Goal: Task Accomplishment & Management: Complete application form

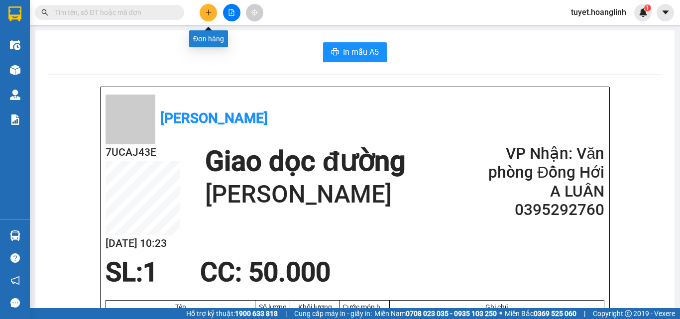
click at [206, 10] on icon "plus" at bounding box center [208, 12] width 7 height 7
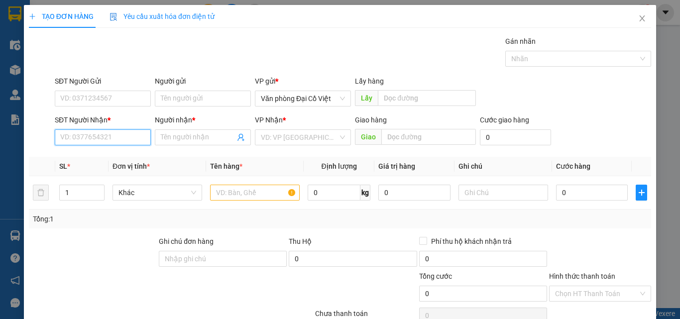
click at [96, 138] on input "SĐT Người Nhận *" at bounding box center [103, 137] width 96 height 16
click at [85, 160] on div "0914699544 - A VĂN" at bounding box center [101, 157] width 83 height 11
type input "0914699544"
type input "A VĂN"
type input "70.000"
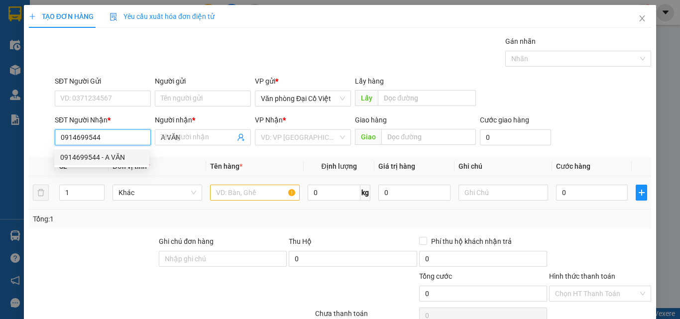
type input "70.000"
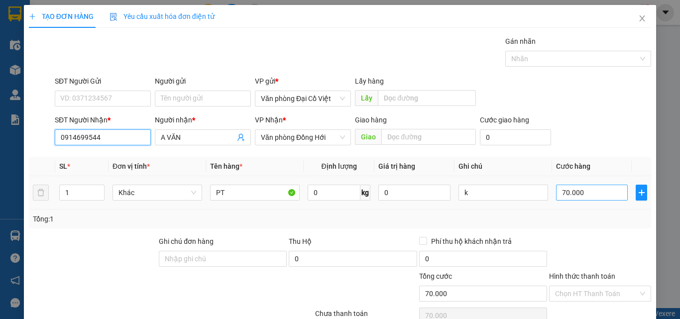
type input "0914699544"
click at [587, 195] on input "70.000" at bounding box center [592, 193] width 72 height 16
type input "1"
type input "10"
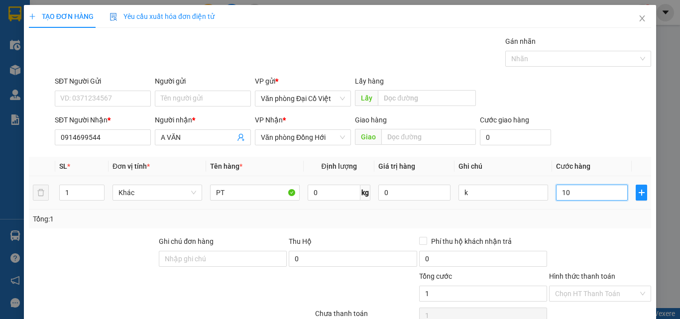
type input "10"
type input "100"
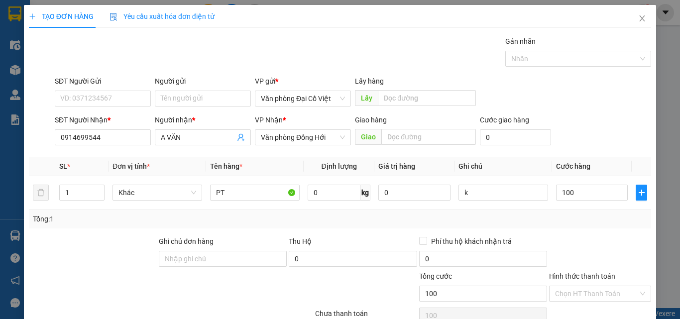
type input "100.000"
click at [576, 241] on div at bounding box center [600, 253] width 104 height 35
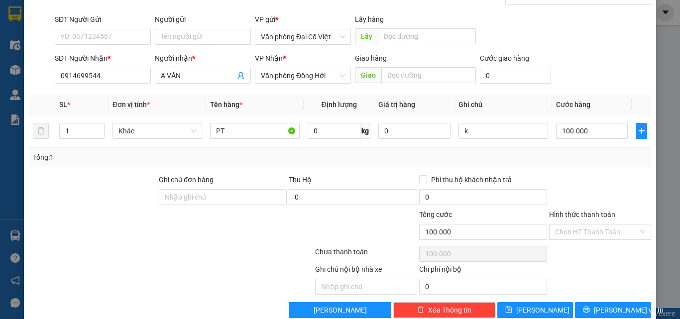
scroll to position [80, 0]
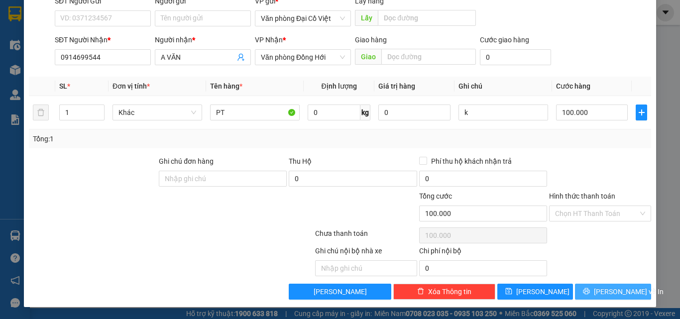
click at [602, 289] on span "[PERSON_NAME] và In" at bounding box center [629, 291] width 70 height 11
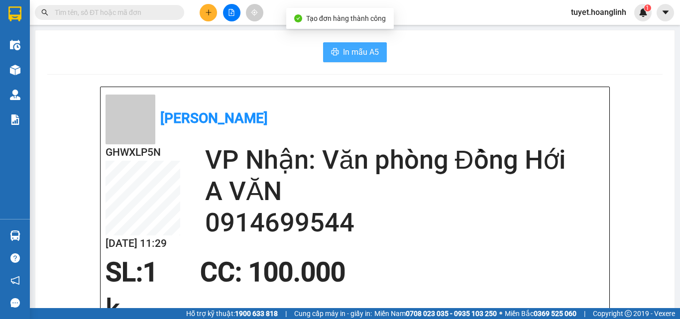
click at [355, 51] on span "In mẫu A5" at bounding box center [361, 52] width 36 height 12
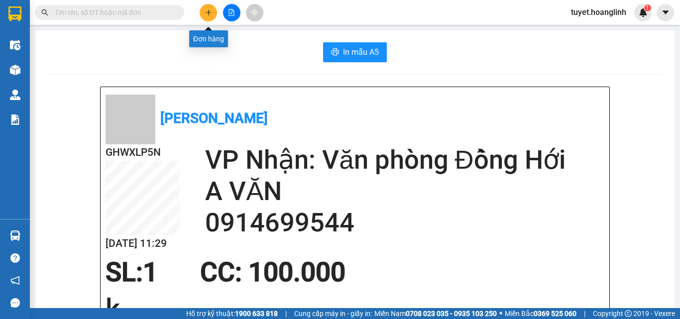
click at [205, 15] on icon "plus" at bounding box center [208, 12] width 7 height 7
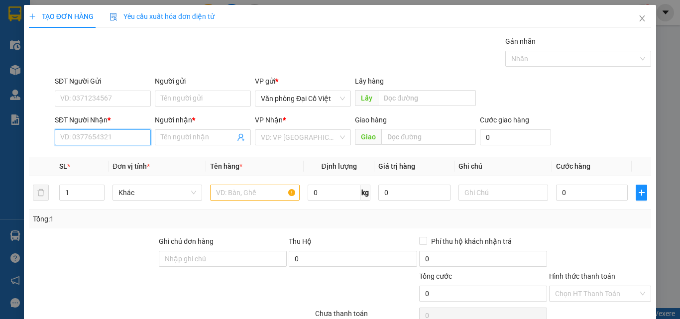
click at [106, 141] on input "SĐT Người Nhận *" at bounding box center [103, 137] width 96 height 16
click at [75, 159] on div "0989172174 - TUẤN" at bounding box center [101, 157] width 83 height 11
type input "0989172174"
type input "TUẤN"
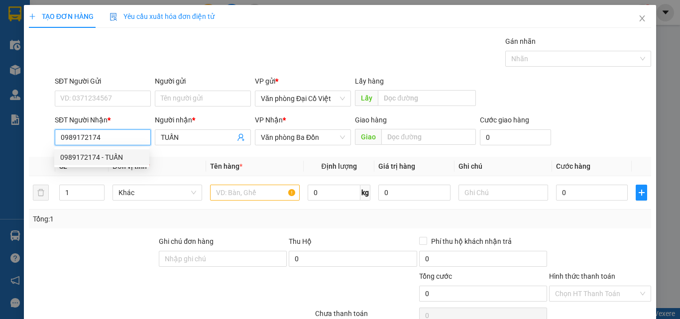
type input "50.000"
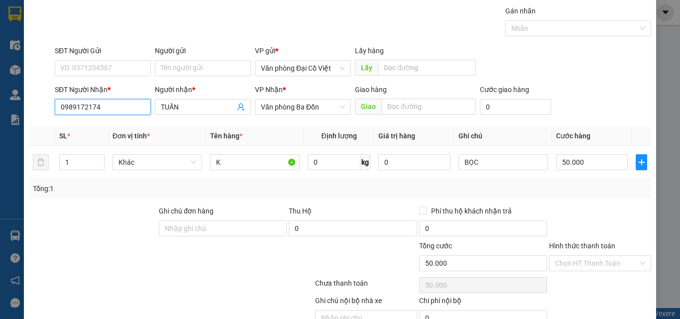
scroll to position [80, 0]
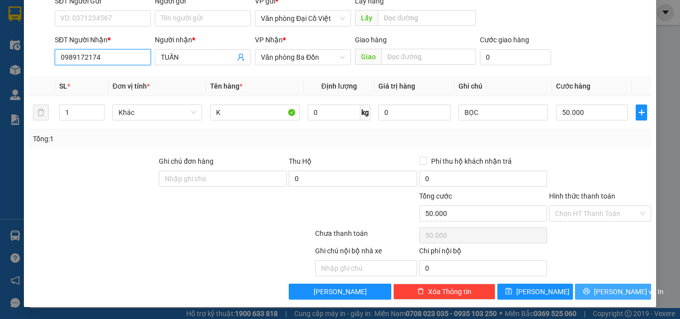
type input "0989172174"
click at [583, 289] on button "[PERSON_NAME] và In" at bounding box center [613, 292] width 76 height 16
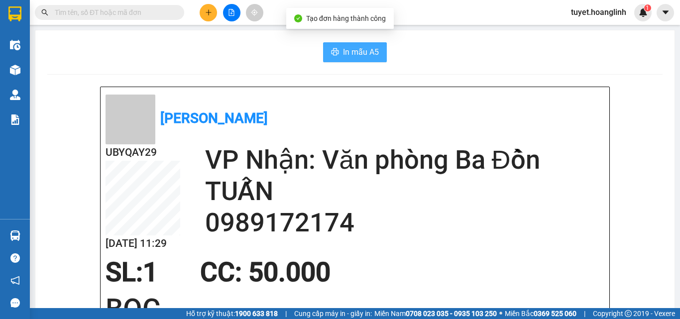
click at [349, 53] on span "In mẫu A5" at bounding box center [361, 52] width 36 height 12
click at [204, 15] on button at bounding box center [208, 12] width 17 height 17
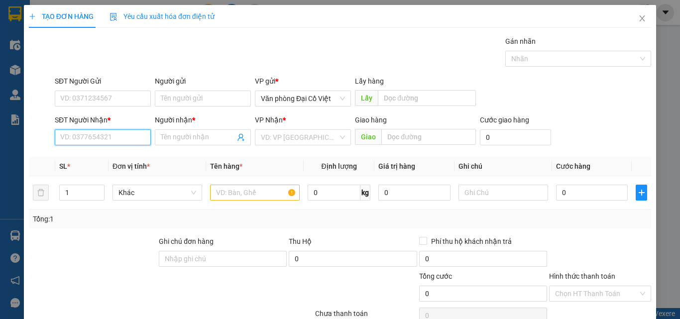
click at [92, 132] on input "SĐT Người Nhận *" at bounding box center [103, 137] width 96 height 16
click at [88, 154] on div "0365440193 - DUY" at bounding box center [101, 157] width 83 height 11
type input "0365440193"
type input "DUY"
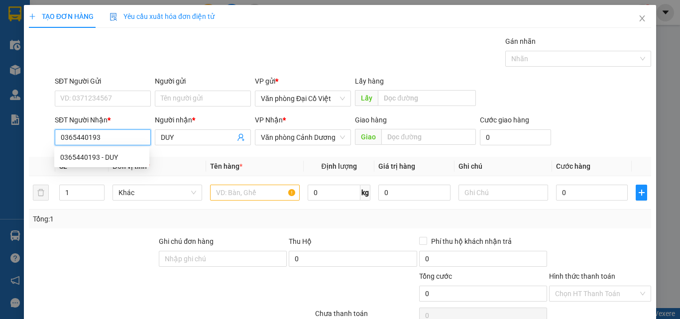
type input "150.000"
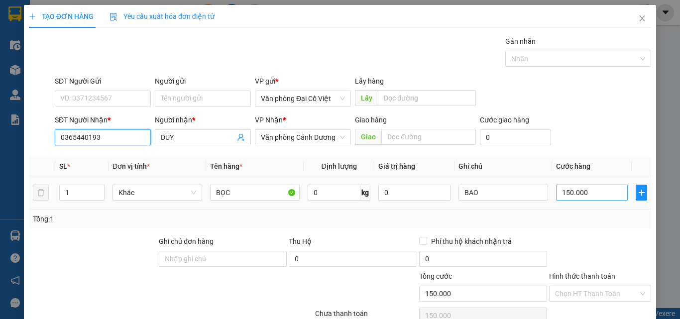
type input "0365440193"
click at [594, 190] on input "150.000" at bounding box center [592, 193] width 72 height 16
type input "5"
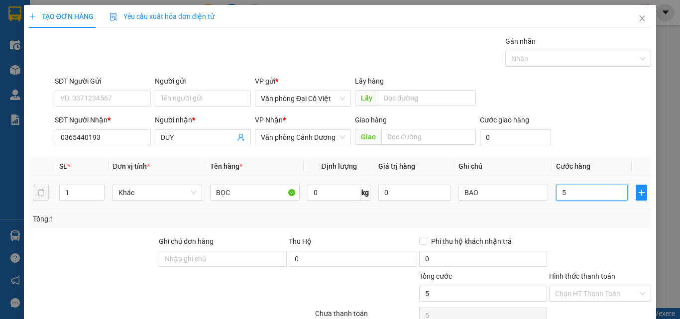
type input "50"
click at [600, 226] on div "Tổng: 1" at bounding box center [340, 219] width 622 height 19
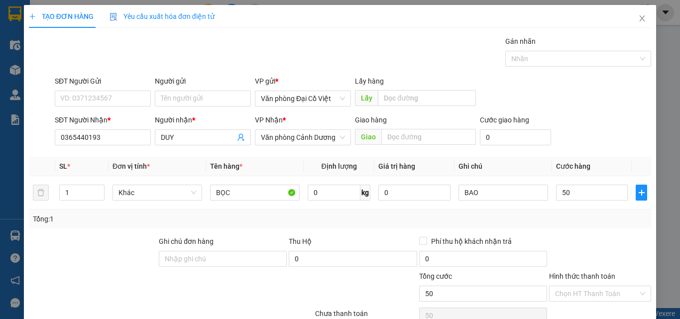
type input "50.000"
click at [477, 196] on input "BAO" at bounding box center [504, 193] width 90 height 16
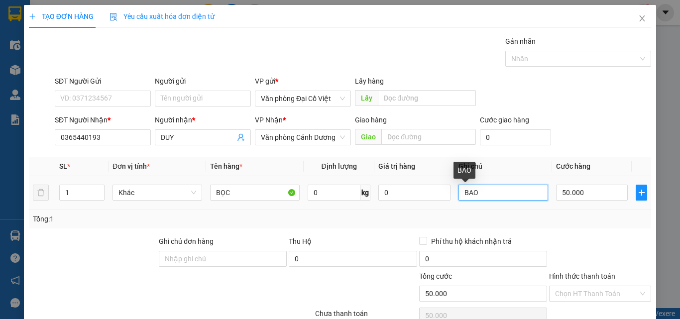
click at [477, 192] on input "BAO" at bounding box center [504, 193] width 90 height 16
type input "b"
click at [638, 222] on div "Tổng: 1" at bounding box center [340, 219] width 614 height 11
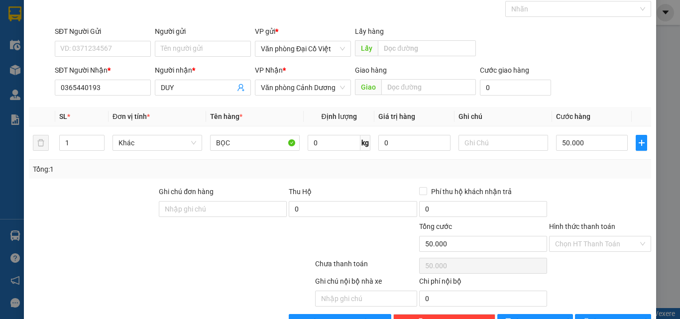
scroll to position [80, 0]
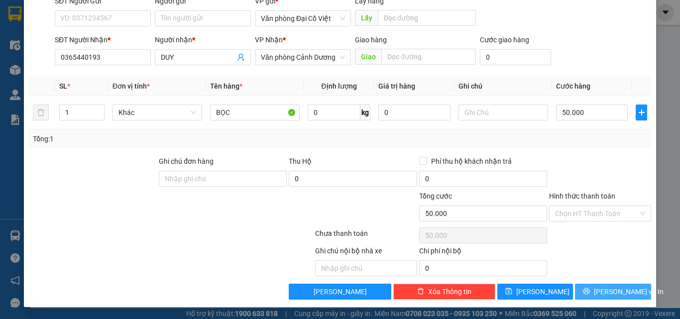
click at [600, 289] on span "[PERSON_NAME] và In" at bounding box center [629, 291] width 70 height 11
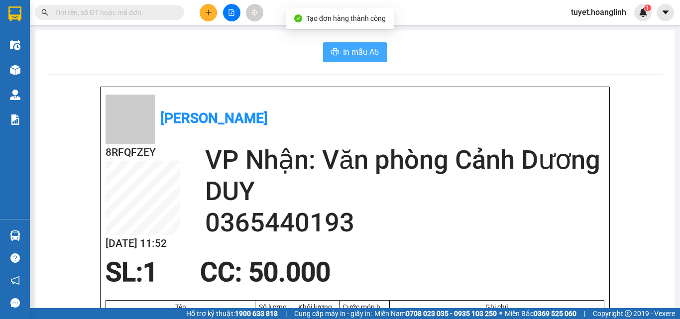
click at [337, 46] on button "In mẫu A5" at bounding box center [355, 52] width 64 height 20
